Goal: Answer question/provide support: Share knowledge or assist other users

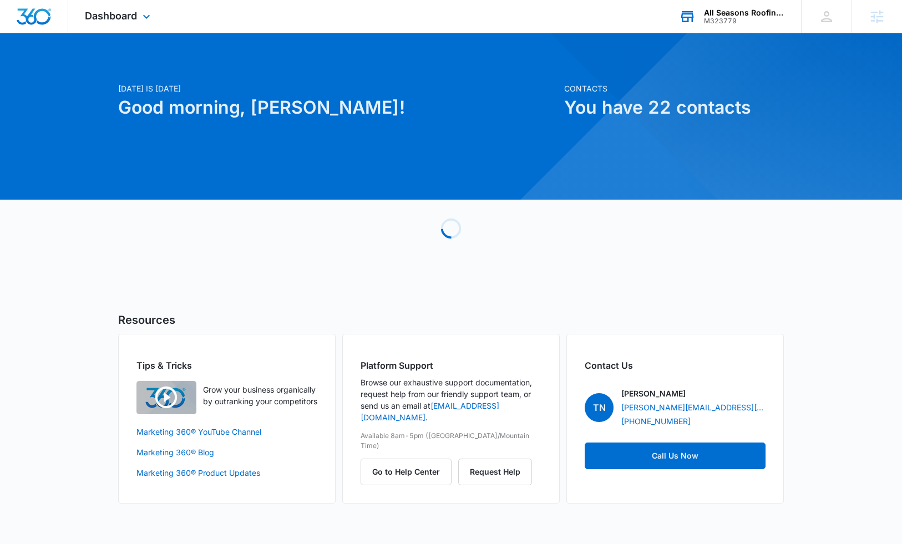
click at [731, 17] on div "M323779" at bounding box center [744, 21] width 81 height 8
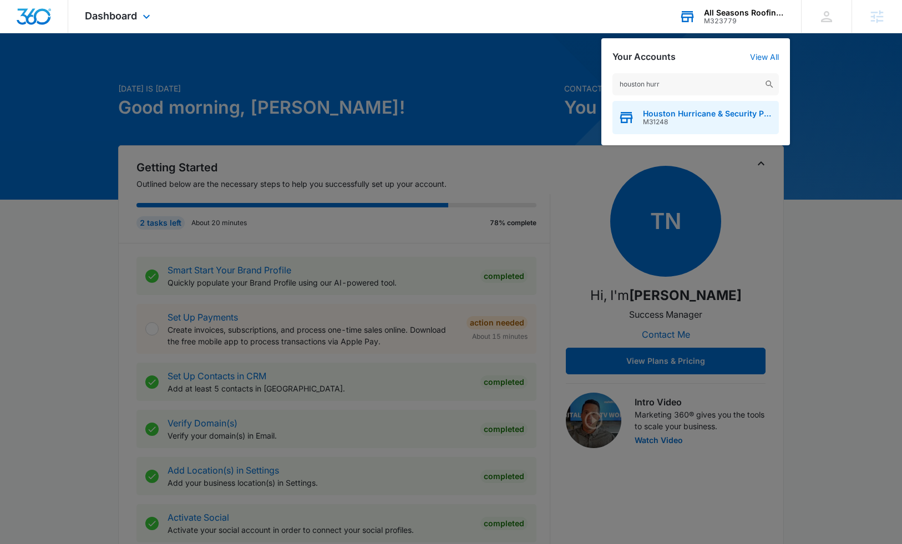
type input "houston hurr"
click at [726, 126] on span "M31248" at bounding box center [708, 122] width 130 height 8
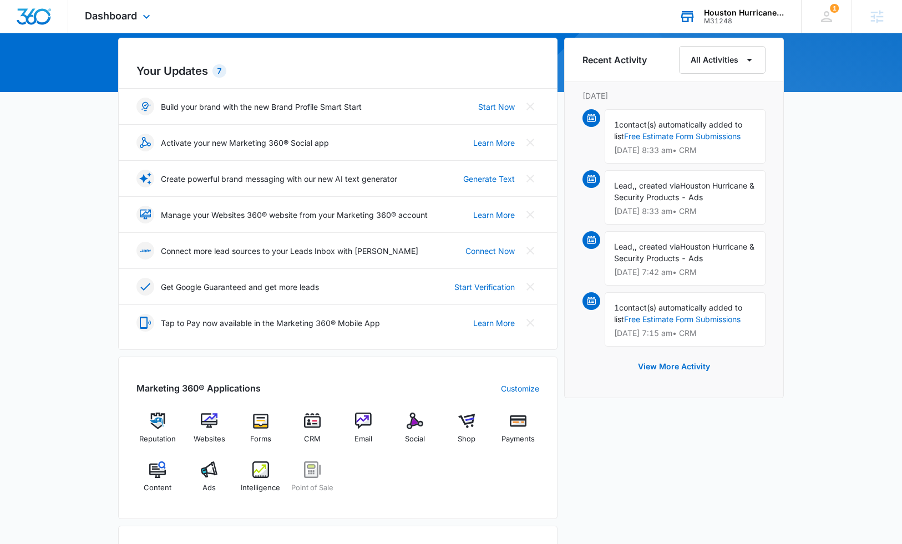
scroll to position [114, 0]
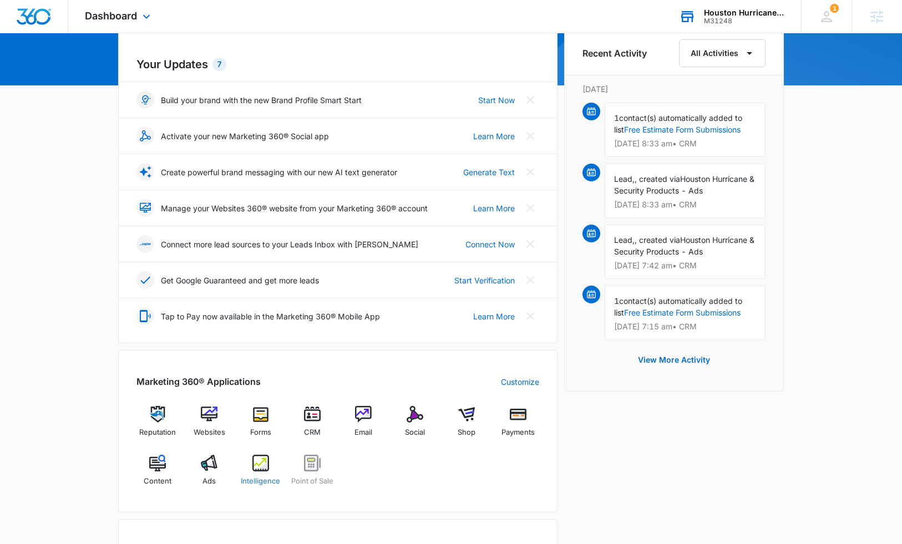
click at [256, 474] on div "Intelligence" at bounding box center [261, 475] width 43 height 40
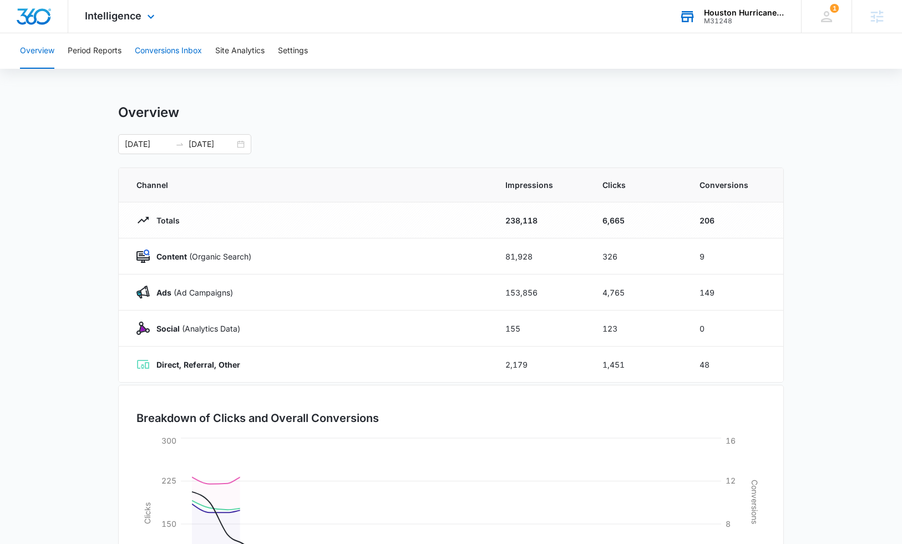
click at [193, 55] on button "Conversions Inbox" at bounding box center [168, 51] width 67 height 36
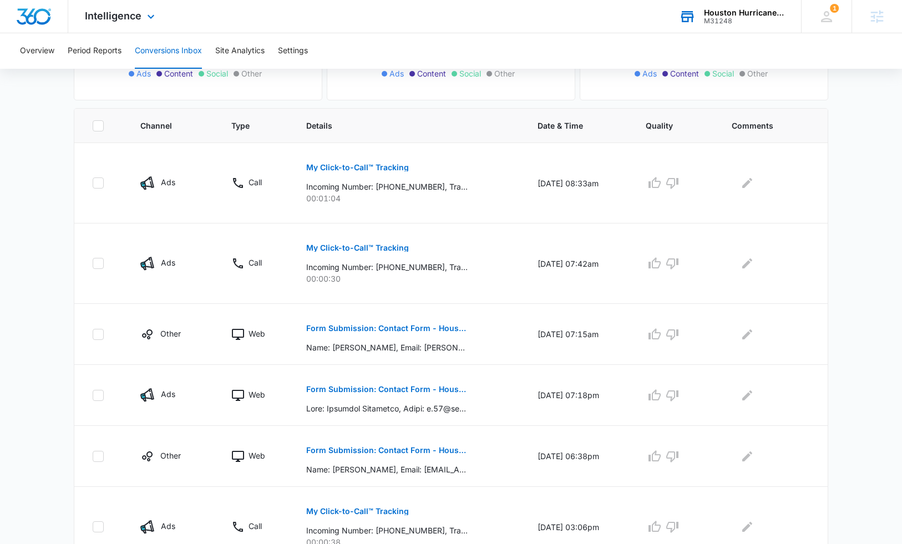
scroll to position [212, 0]
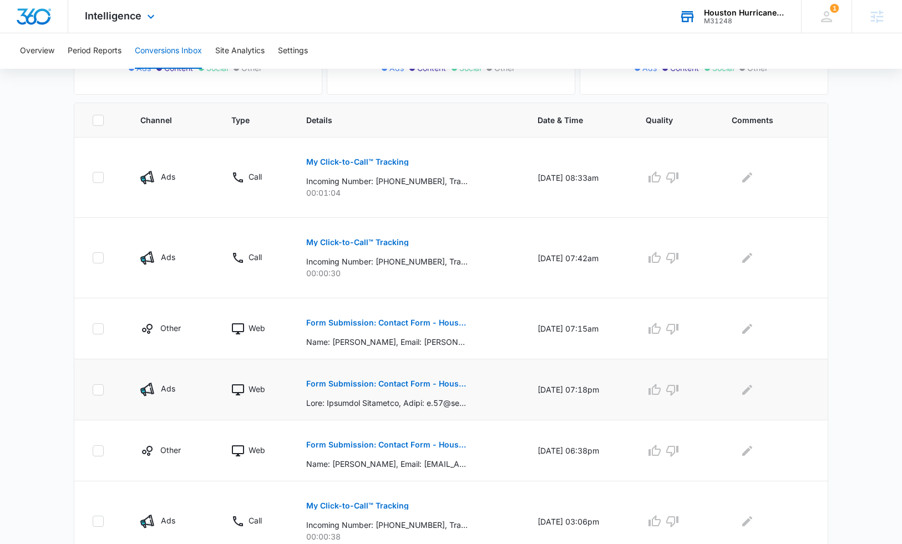
click at [402, 383] on p "Form Submission: Contact Form - Houston Hurricane & Security Products" at bounding box center [386, 384] width 161 height 8
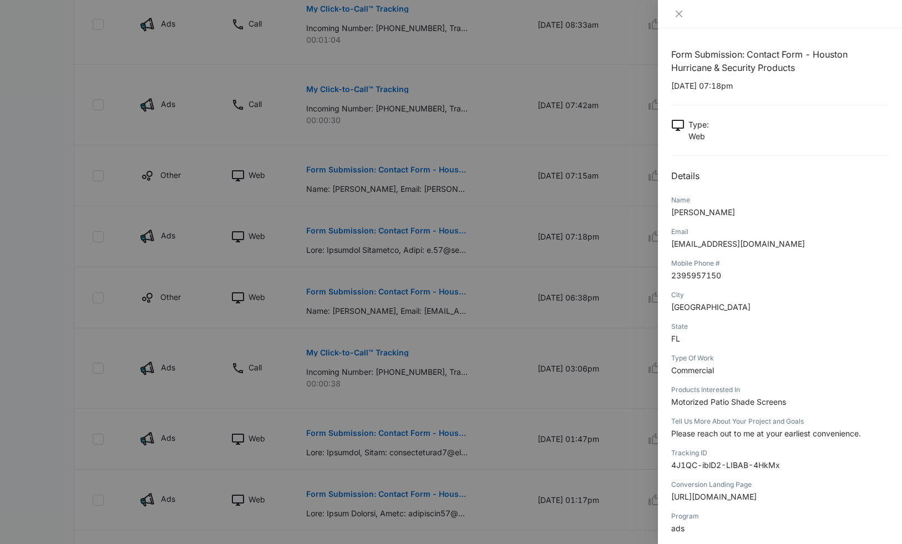
scroll to position [0, 0]
click at [419, 317] on div at bounding box center [451, 272] width 902 height 544
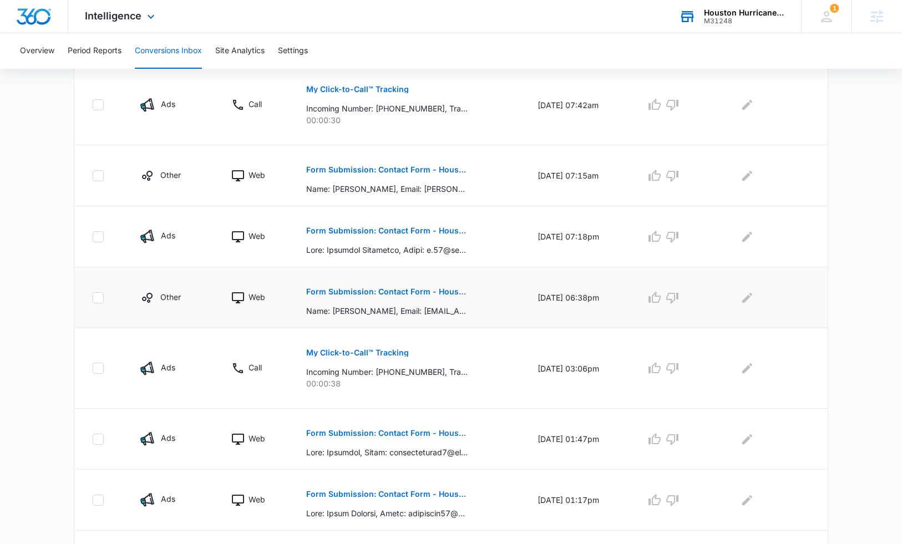
click at [425, 291] on p "Form Submission: Contact Form - Houston Hurricane & Security Products" at bounding box center [386, 292] width 161 height 8
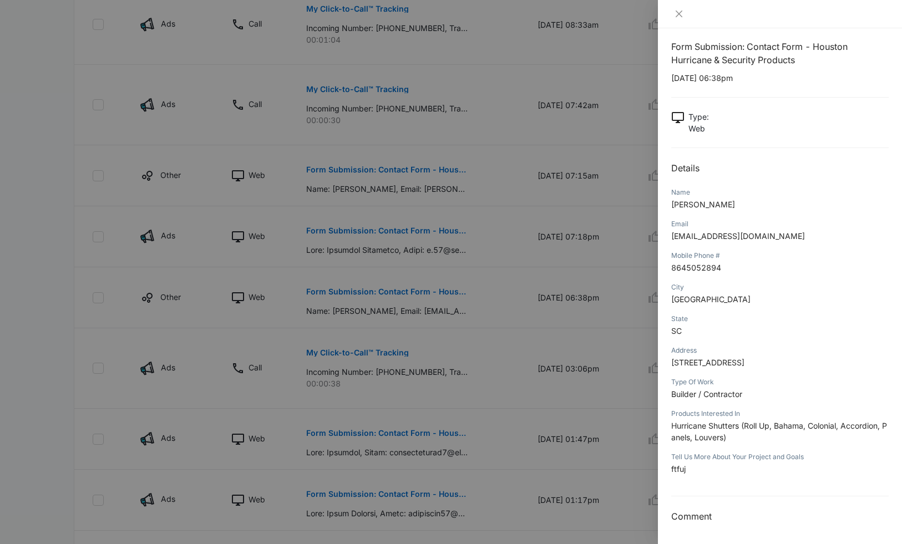
scroll to position [9, 0]
click at [681, 12] on icon "close" at bounding box center [679, 13] width 9 height 9
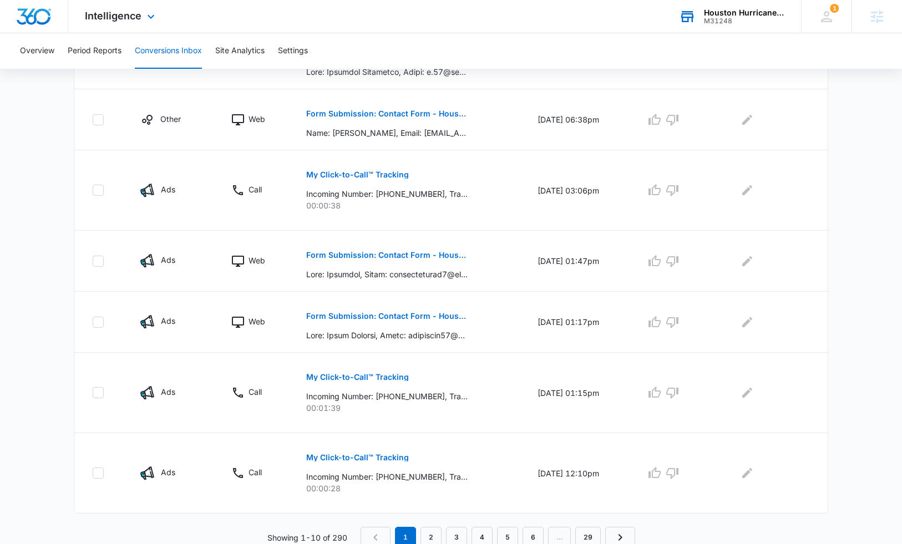
scroll to position [544, 0]
